Goal: Use online tool/utility

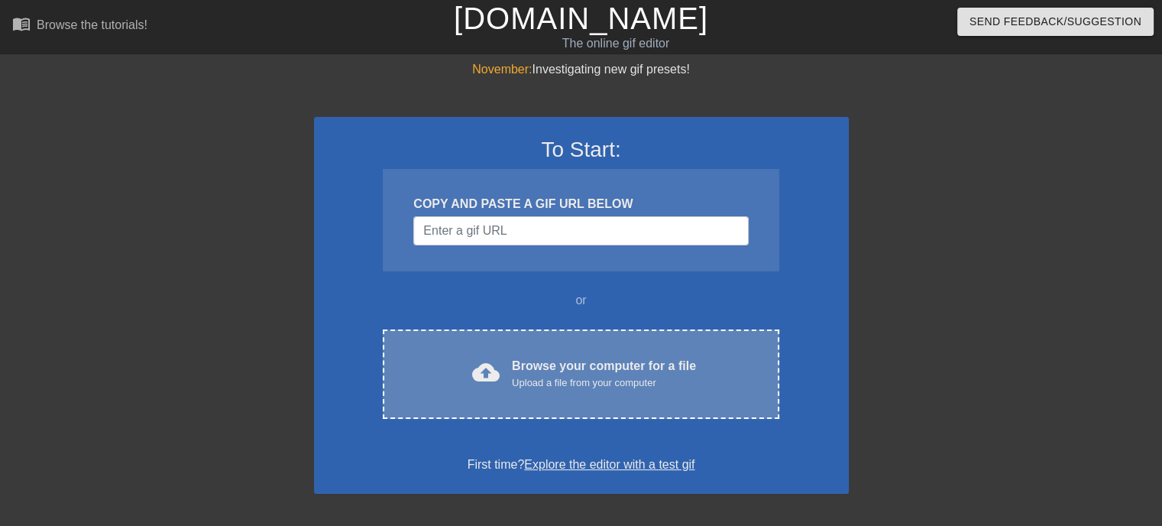
click at [494, 379] on span "cloud_upload" at bounding box center [486, 372] width 28 height 28
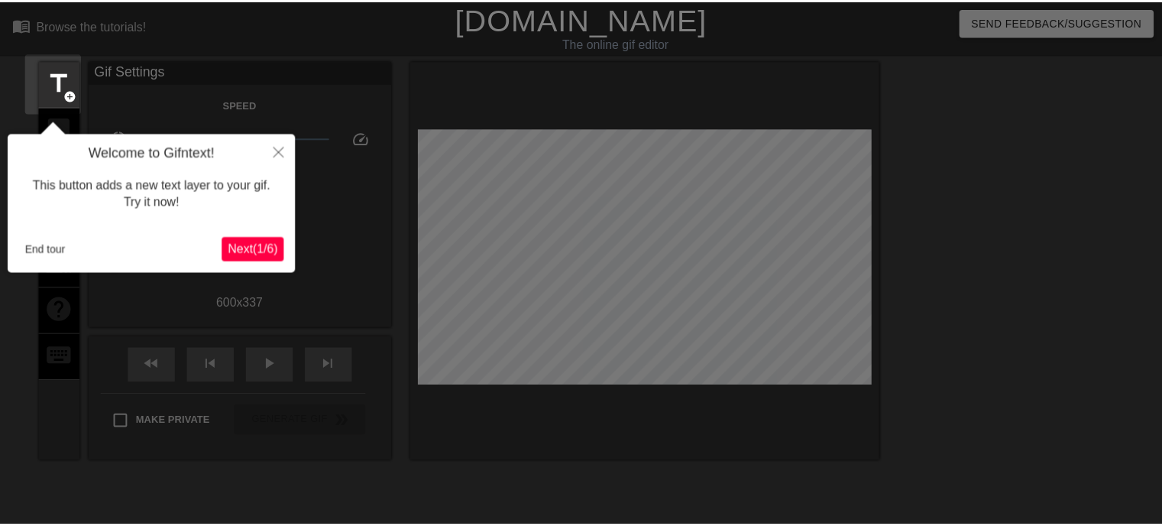
scroll to position [37, 0]
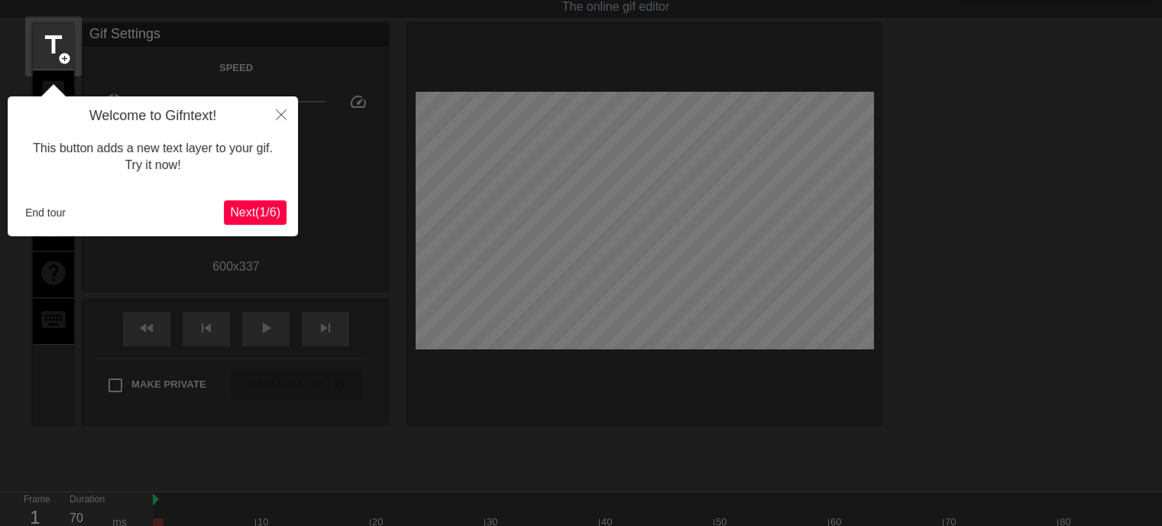
click at [238, 210] on span "Next ( 1 / 6 )" at bounding box center [255, 212] width 50 height 13
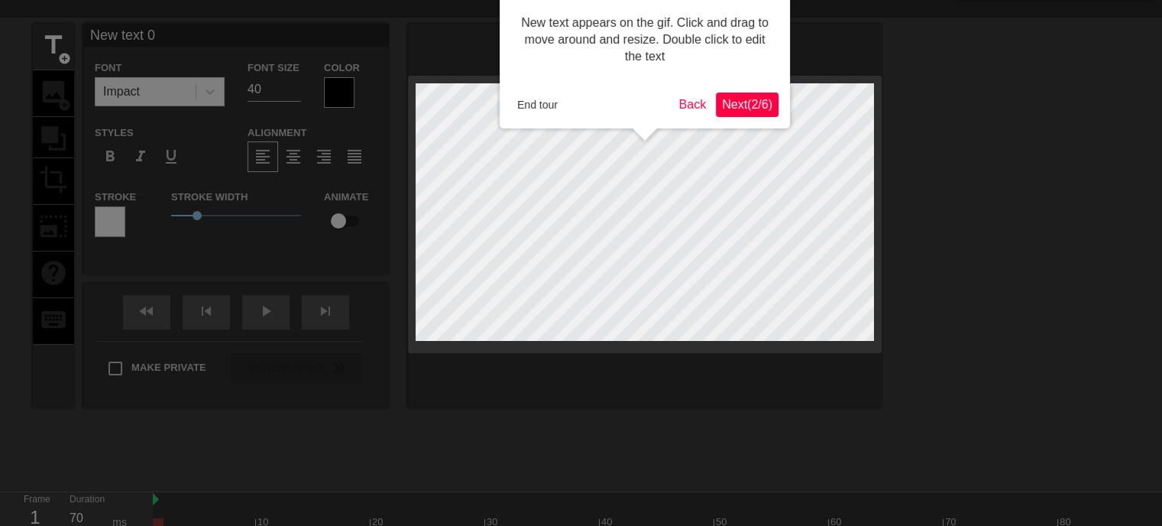
scroll to position [0, 0]
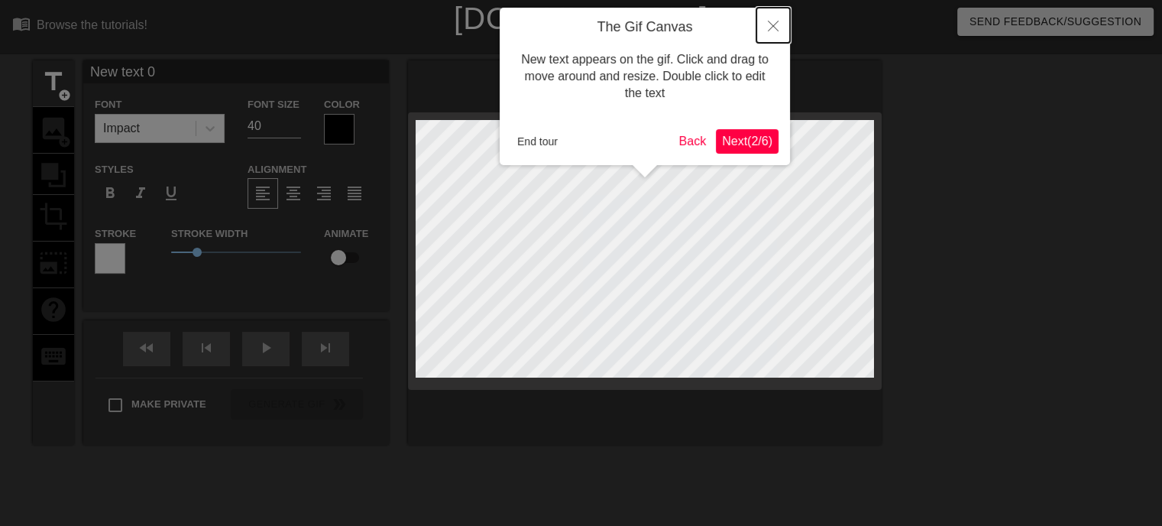
click at [768, 23] on icon "Close" at bounding box center [773, 26] width 11 height 11
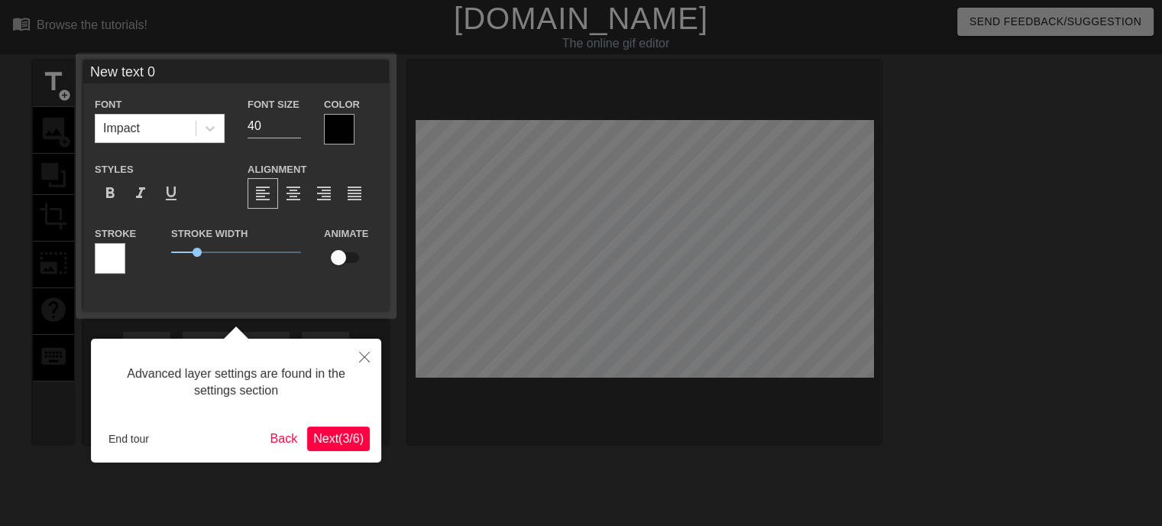
scroll to position [37, 0]
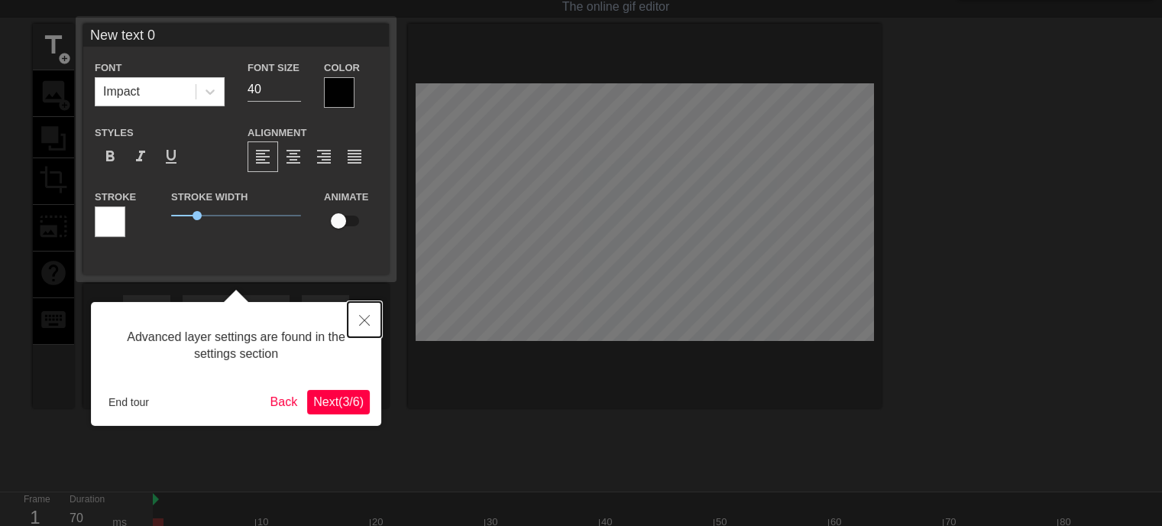
click at [367, 322] on icon "Close" at bounding box center [364, 320] width 11 height 11
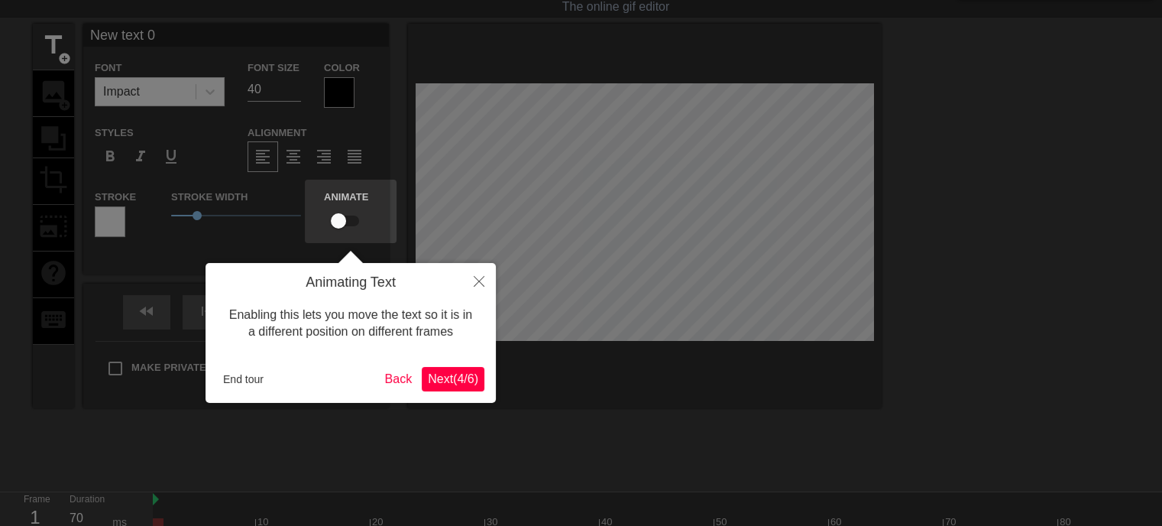
scroll to position [0, 0]
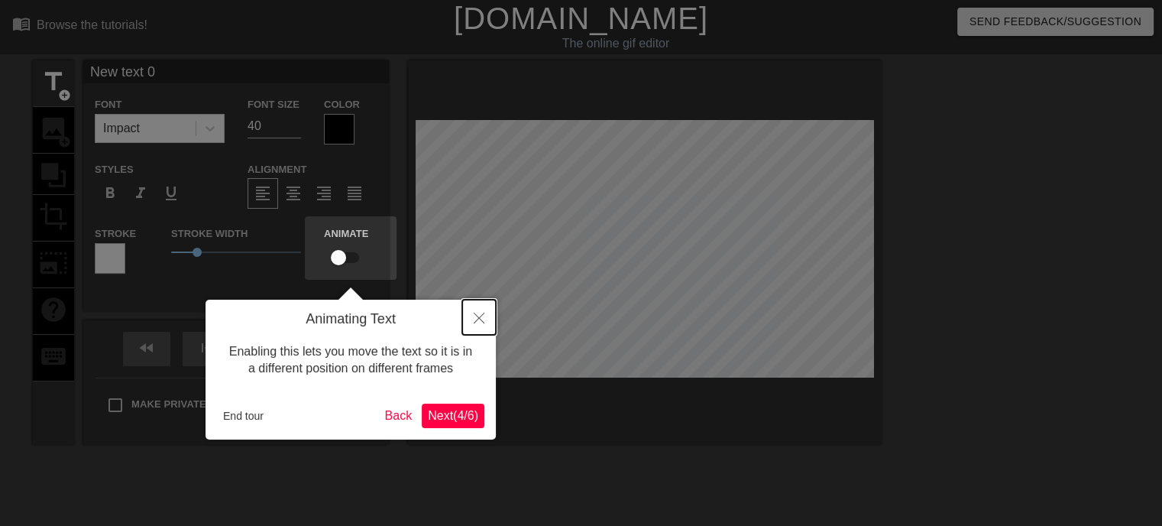
click at [478, 324] on button "Close" at bounding box center [479, 316] width 34 height 35
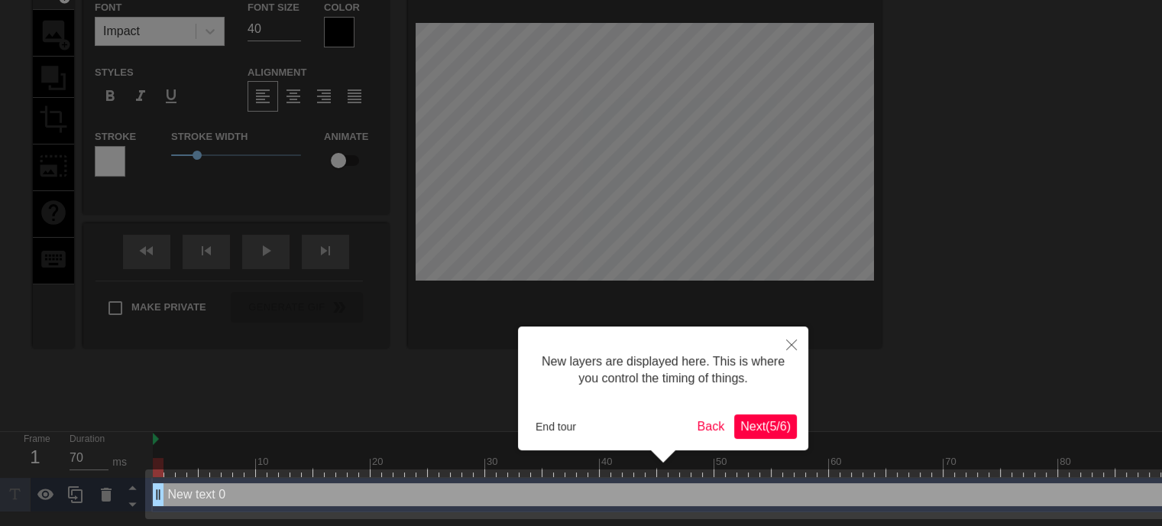
click at [750, 424] on span "Next ( 5 / 6 )" at bounding box center [765, 425] width 50 height 13
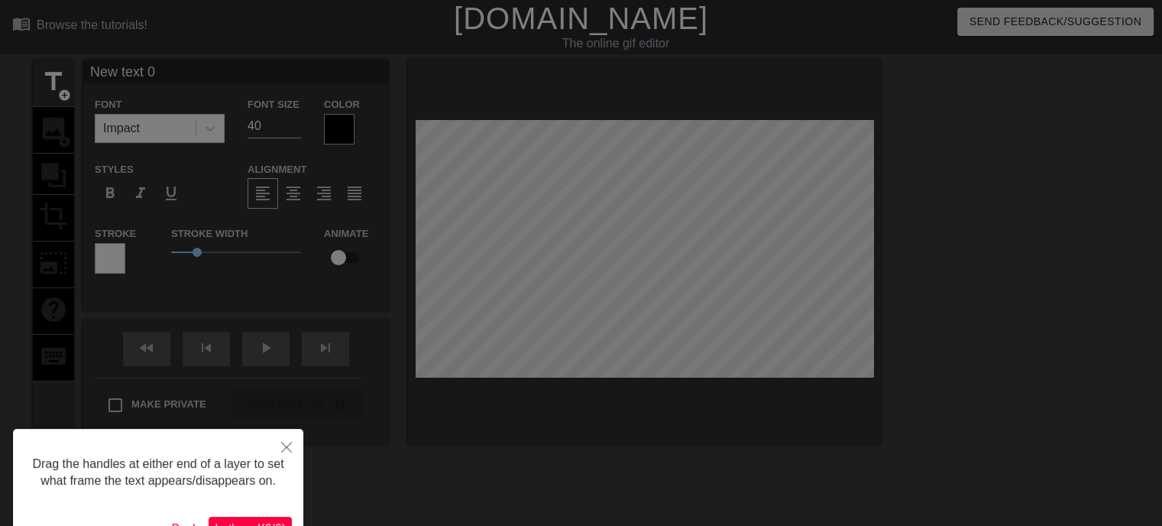
click at [276, 516] on div "Drag the handles at either end of a layer to set what frame the text appears/di…" at bounding box center [158, 491] width 290 height 124
click at [275, 522] on span "Let's go! ( 6 / 6 )" at bounding box center [250, 528] width 71 height 13
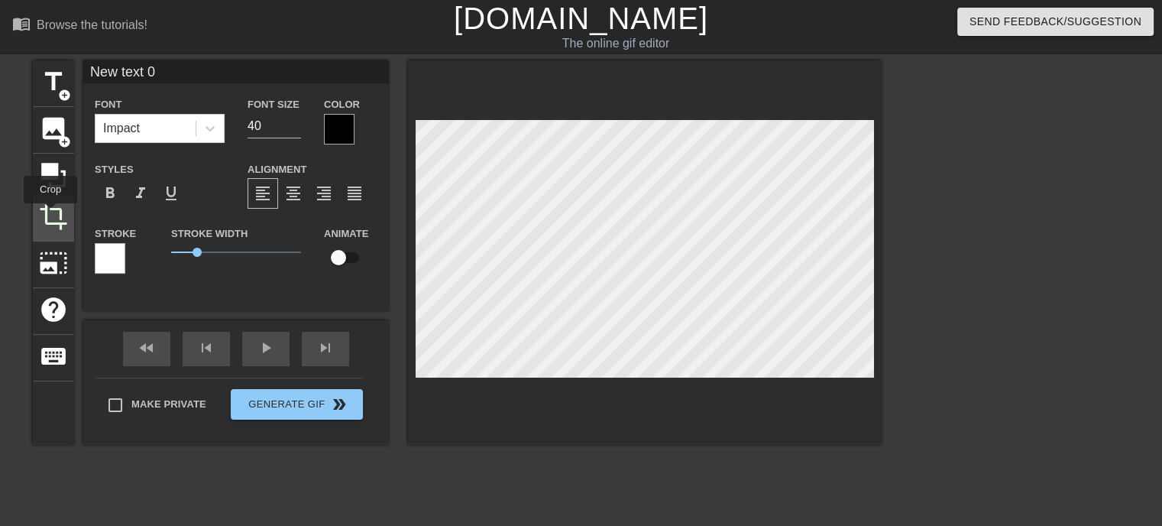
click at [50, 214] on span "crop" at bounding box center [53, 216] width 29 height 29
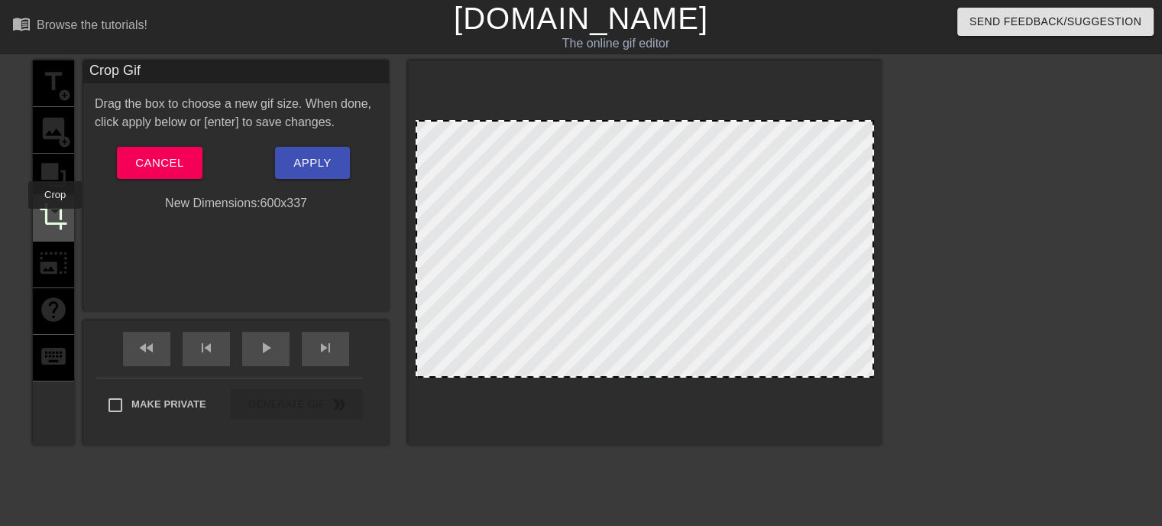
click at [55, 219] on span "crop" at bounding box center [53, 216] width 29 height 29
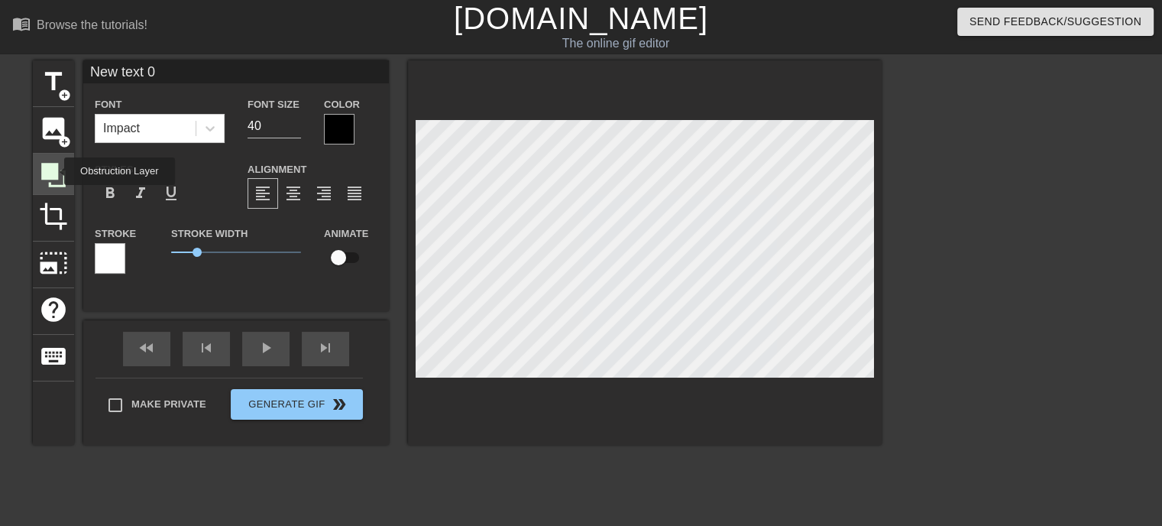
click at [54, 171] on icon at bounding box center [53, 175] width 24 height 24
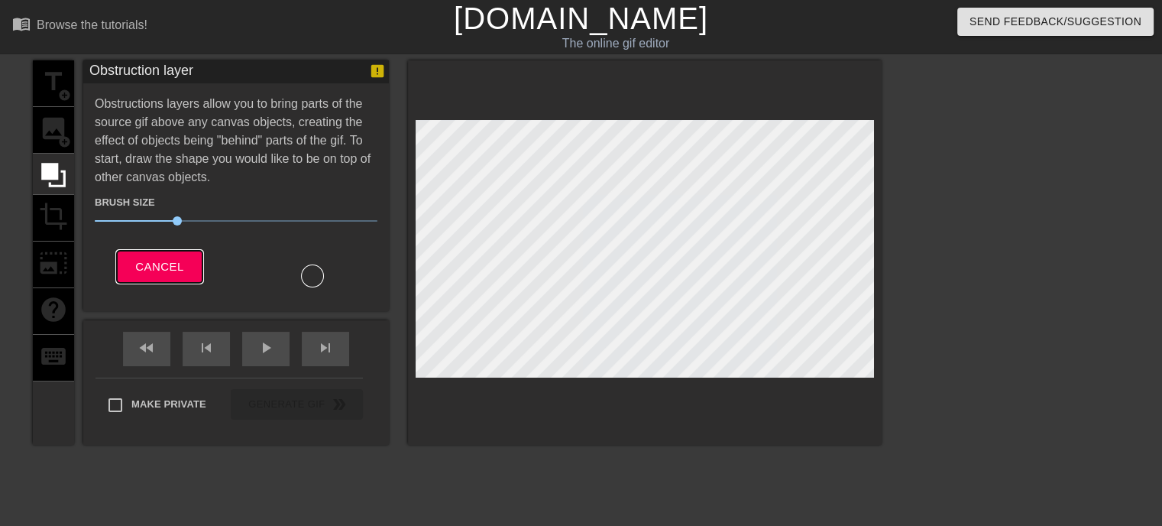
click at [167, 264] on span "Cancel" at bounding box center [159, 267] width 48 height 20
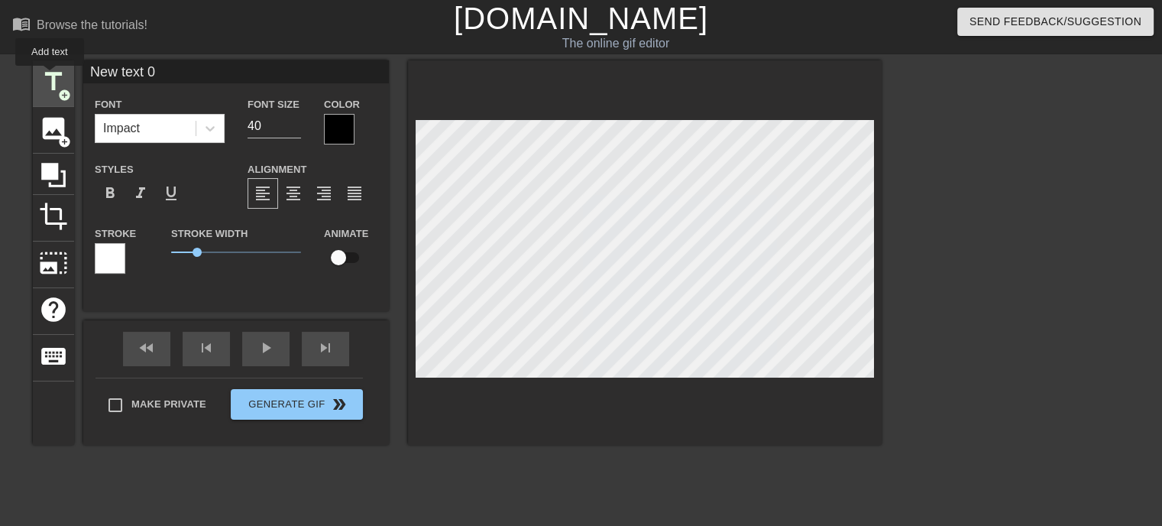
click at [50, 76] on span "title" at bounding box center [53, 81] width 29 height 29
type input "New text 1"
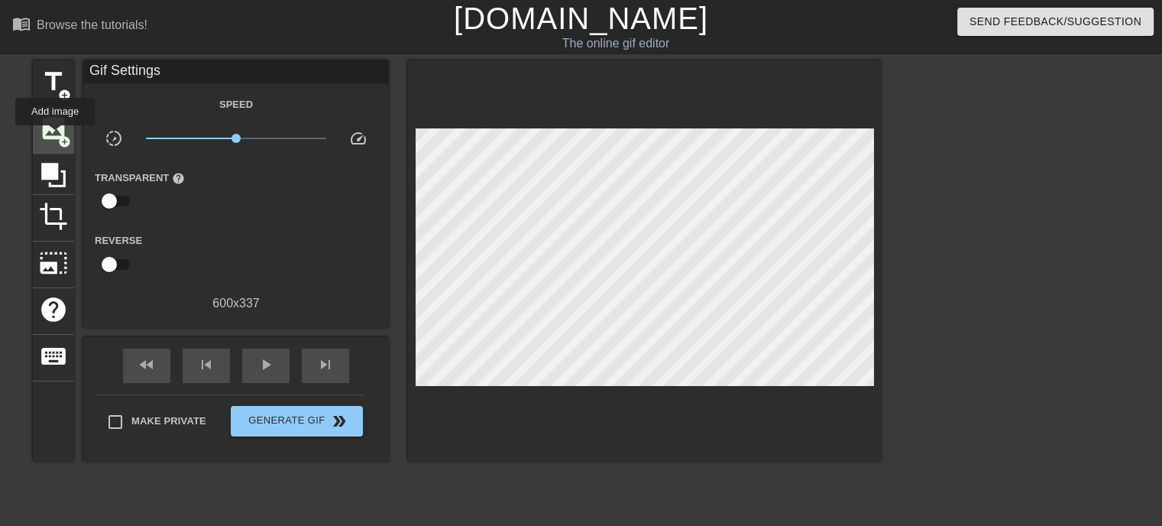
click at [55, 136] on span "image" at bounding box center [53, 128] width 29 height 29
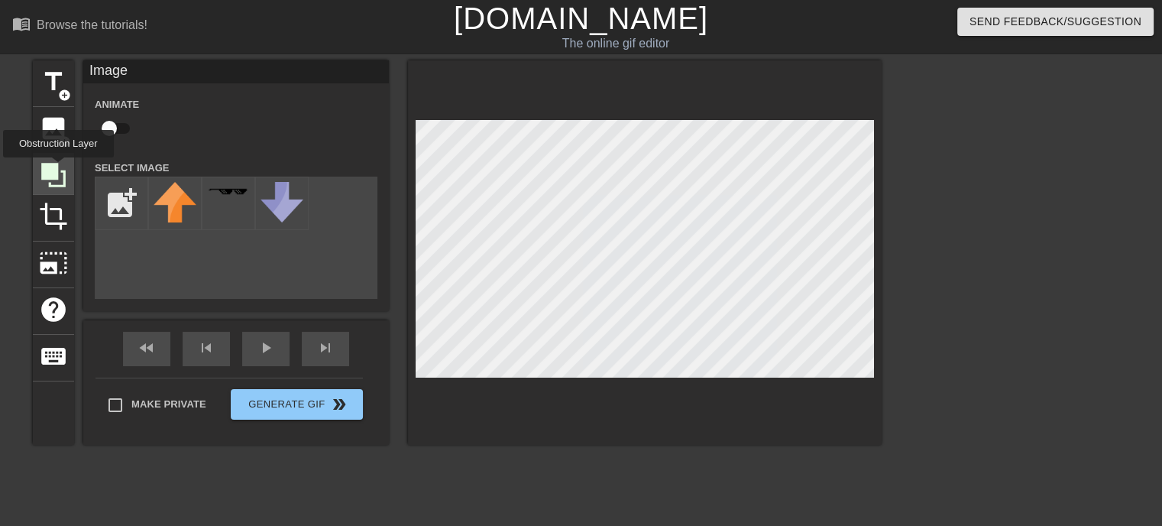
click at [58, 168] on icon at bounding box center [53, 174] width 29 height 29
